Goal: Answer question/provide support

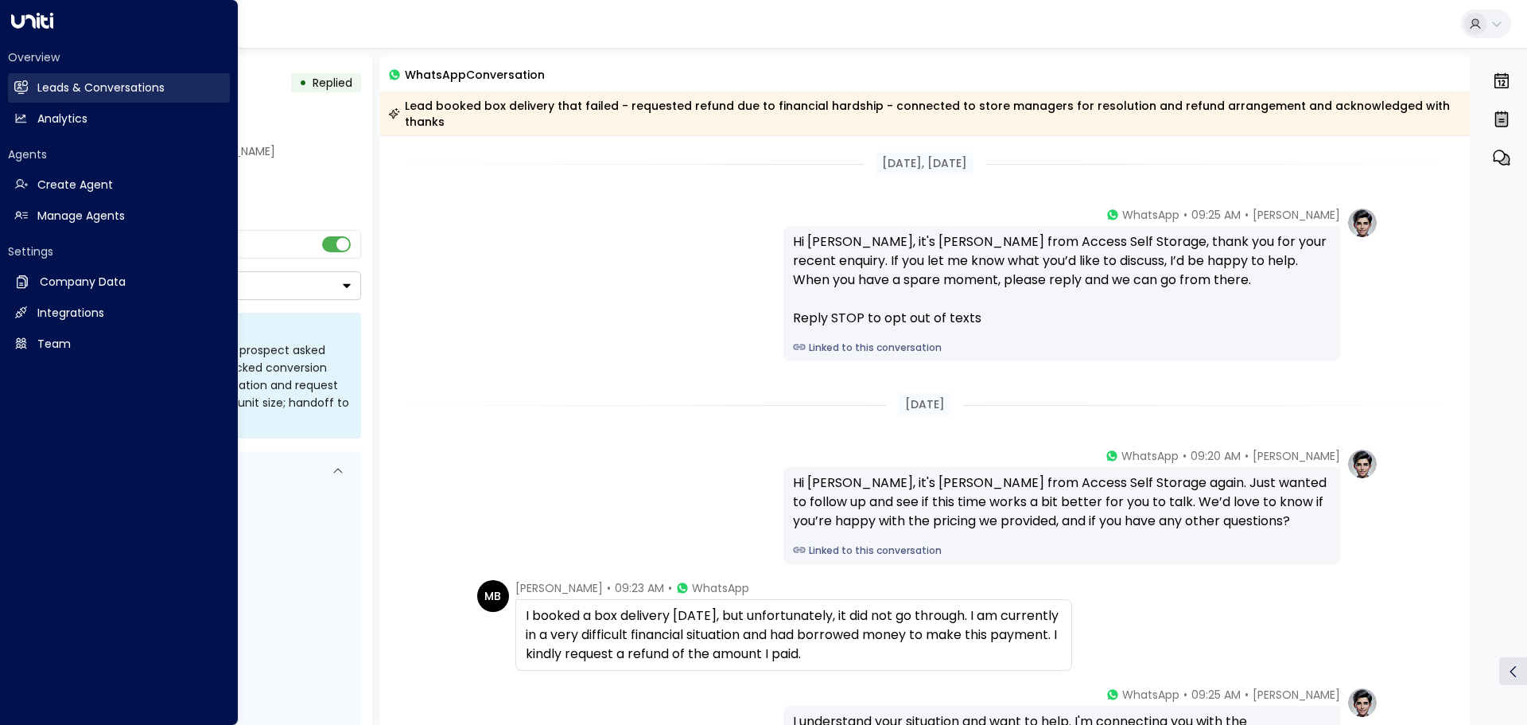
click at [56, 87] on h2 "Leads & Conversations" at bounding box center [100, 88] width 127 height 17
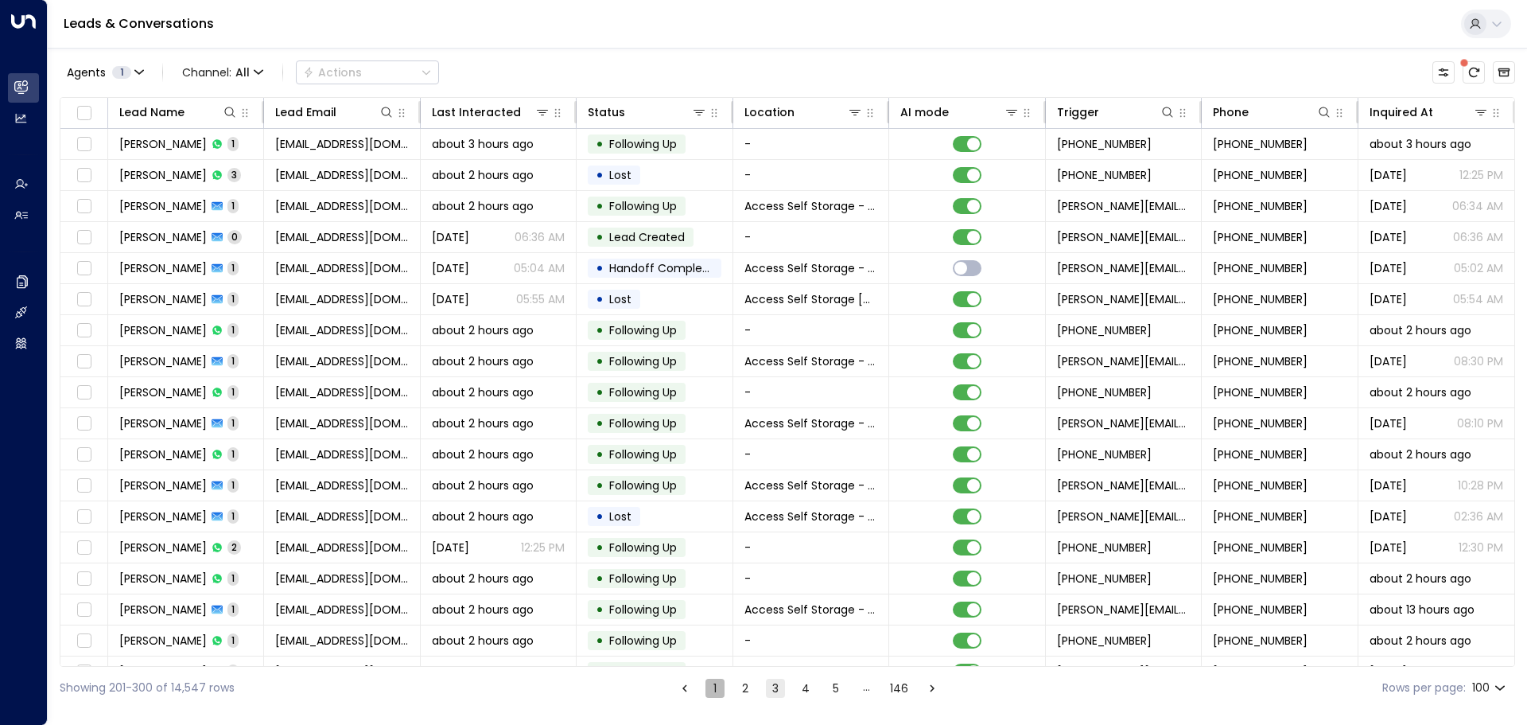
click at [713, 686] on button "1" at bounding box center [714, 687] width 19 height 19
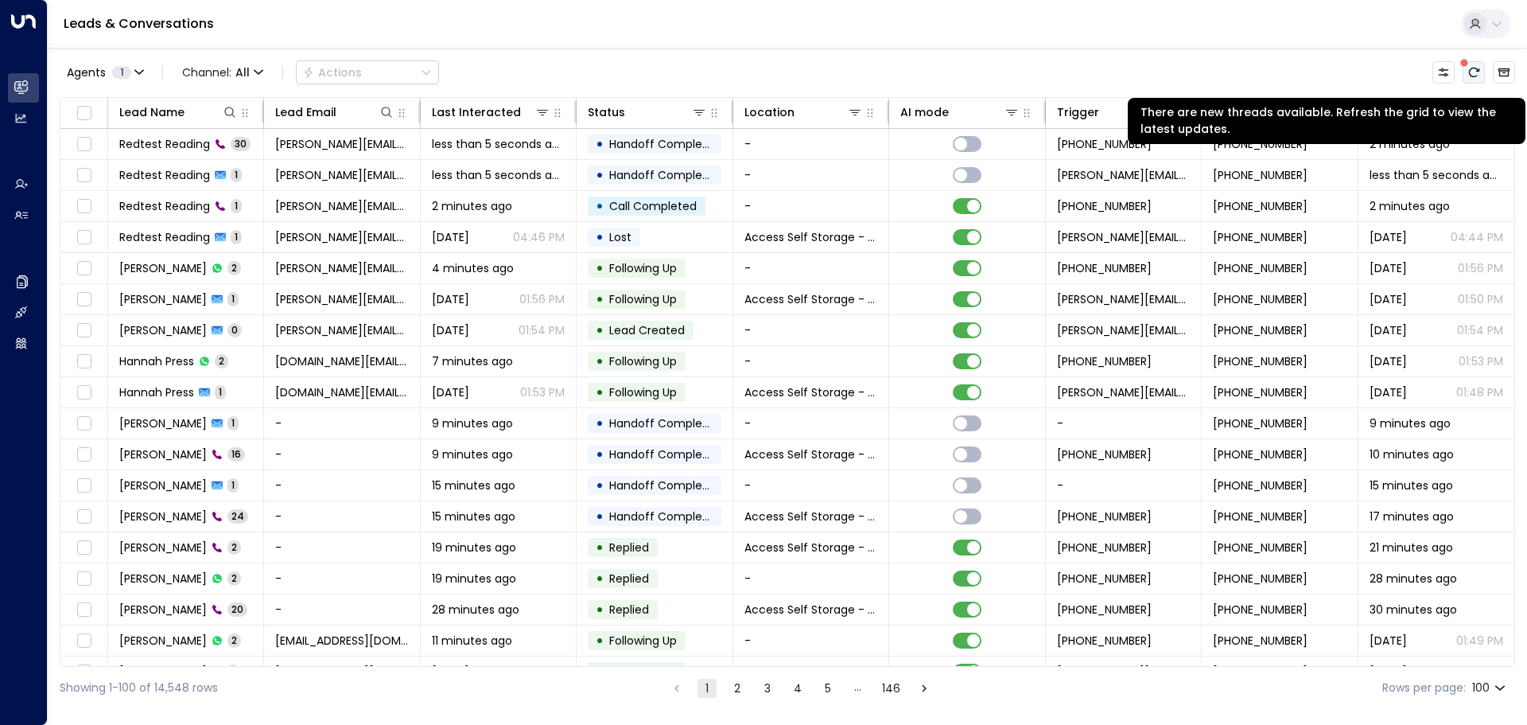
click at [1468, 74] on icon "There are new threads available. Refresh the grid to view the latest updates." at bounding box center [1473, 72] width 13 height 13
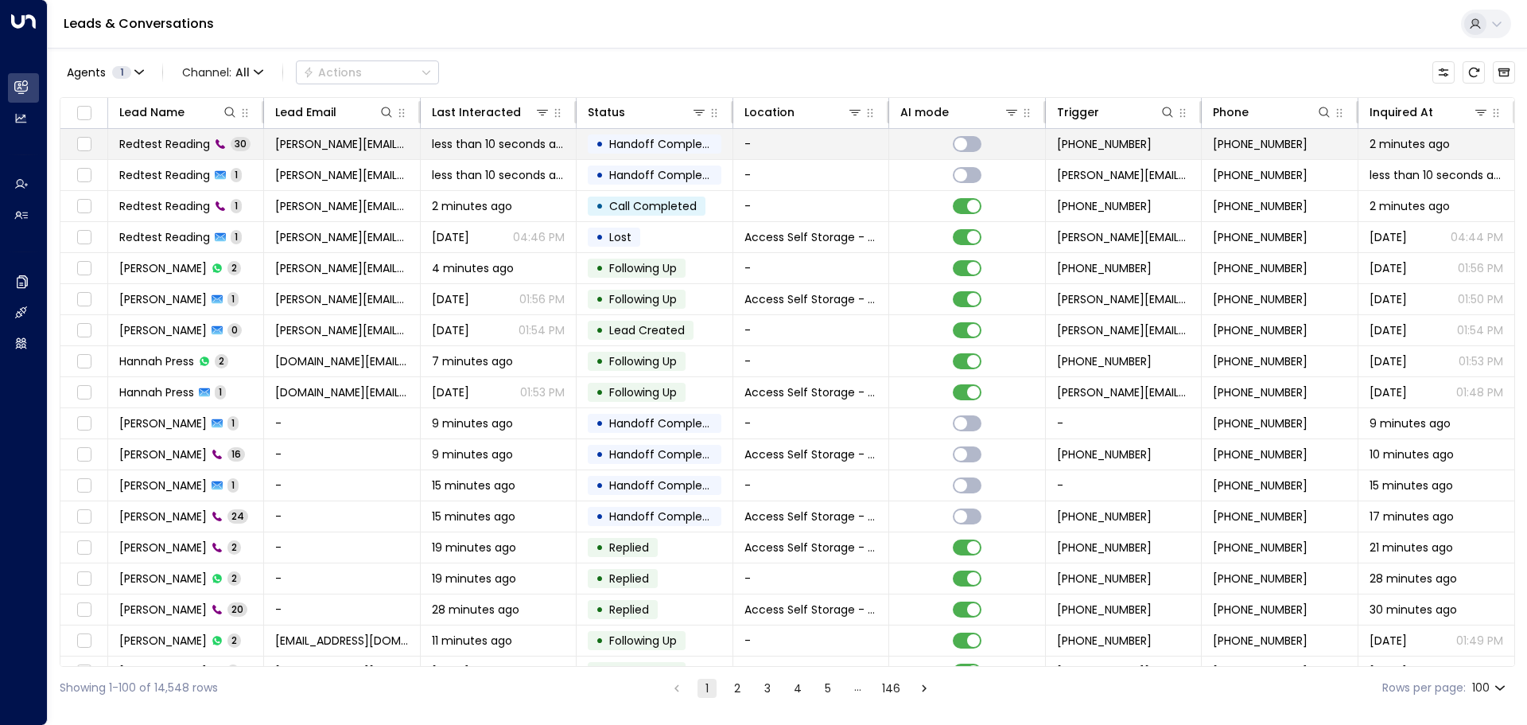
click at [255, 142] on td "Redtest Reading 30" at bounding box center [186, 144] width 156 height 30
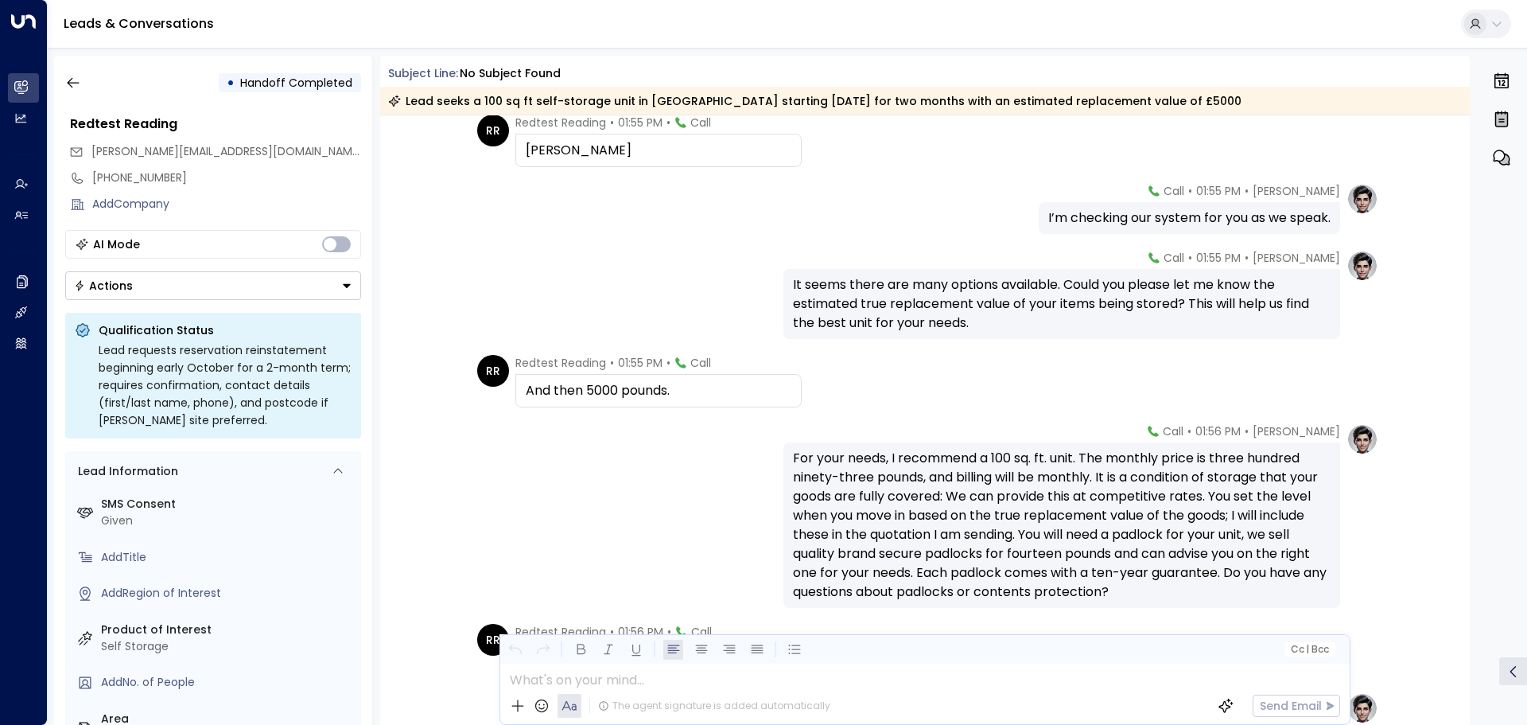
scroll to position [1034, 0]
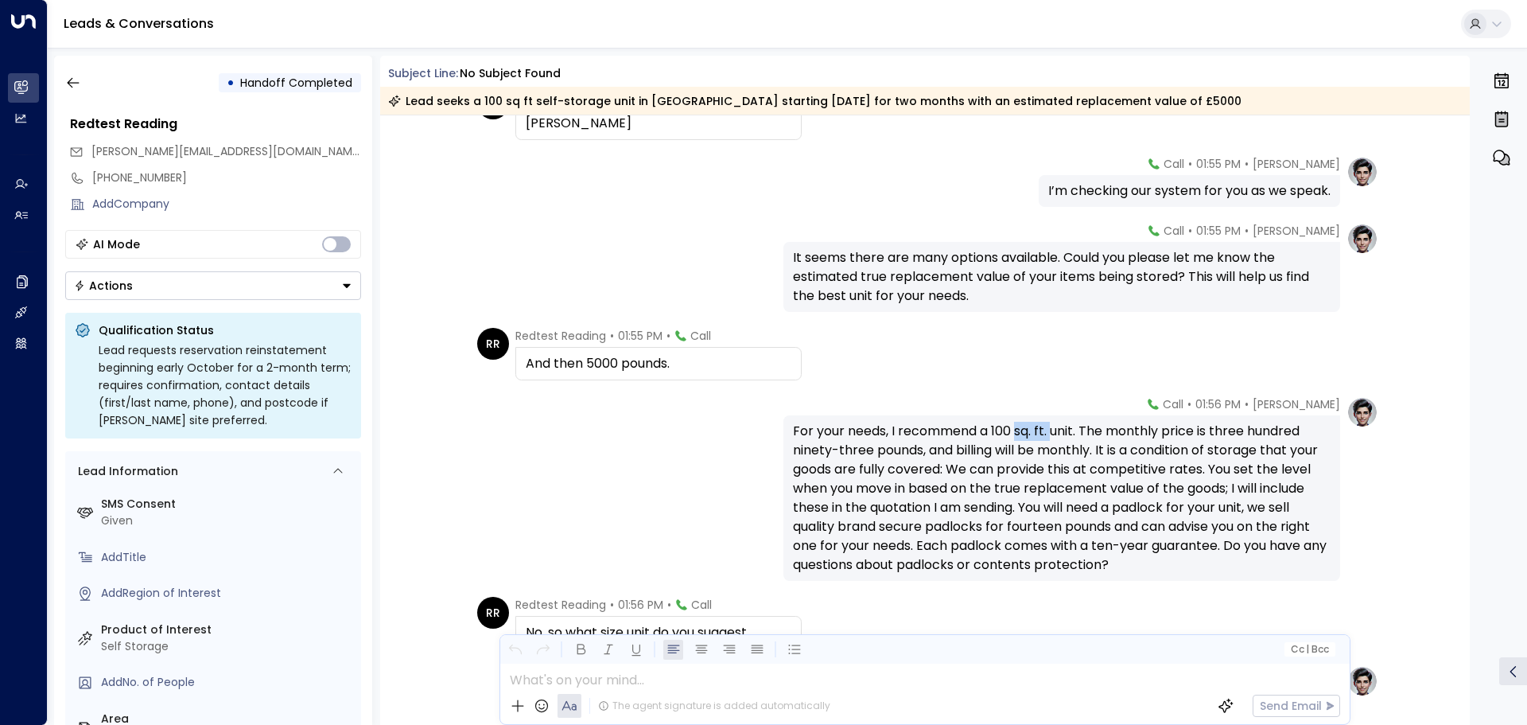
drag, startPoint x: 1014, startPoint y: 430, endPoint x: 1051, endPoint y: 430, distance: 37.4
click at [1051, 430] on div "For your needs, I recommend a 100 sq. ft. unit. The monthly price is three hund…" at bounding box center [1062, 498] width 538 height 153
copy div "sq. ft."
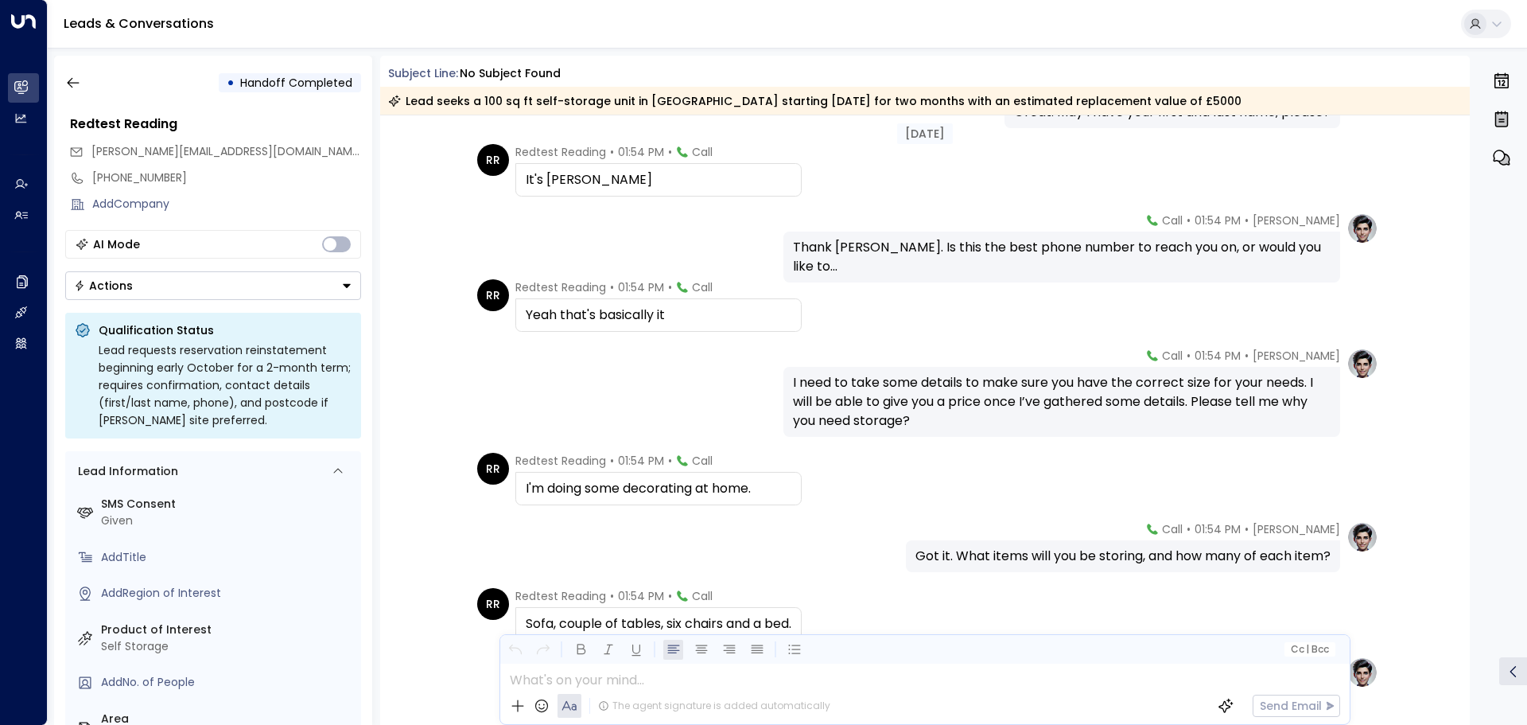
scroll to position [0, 0]
